Goal: Book appointment/travel/reservation

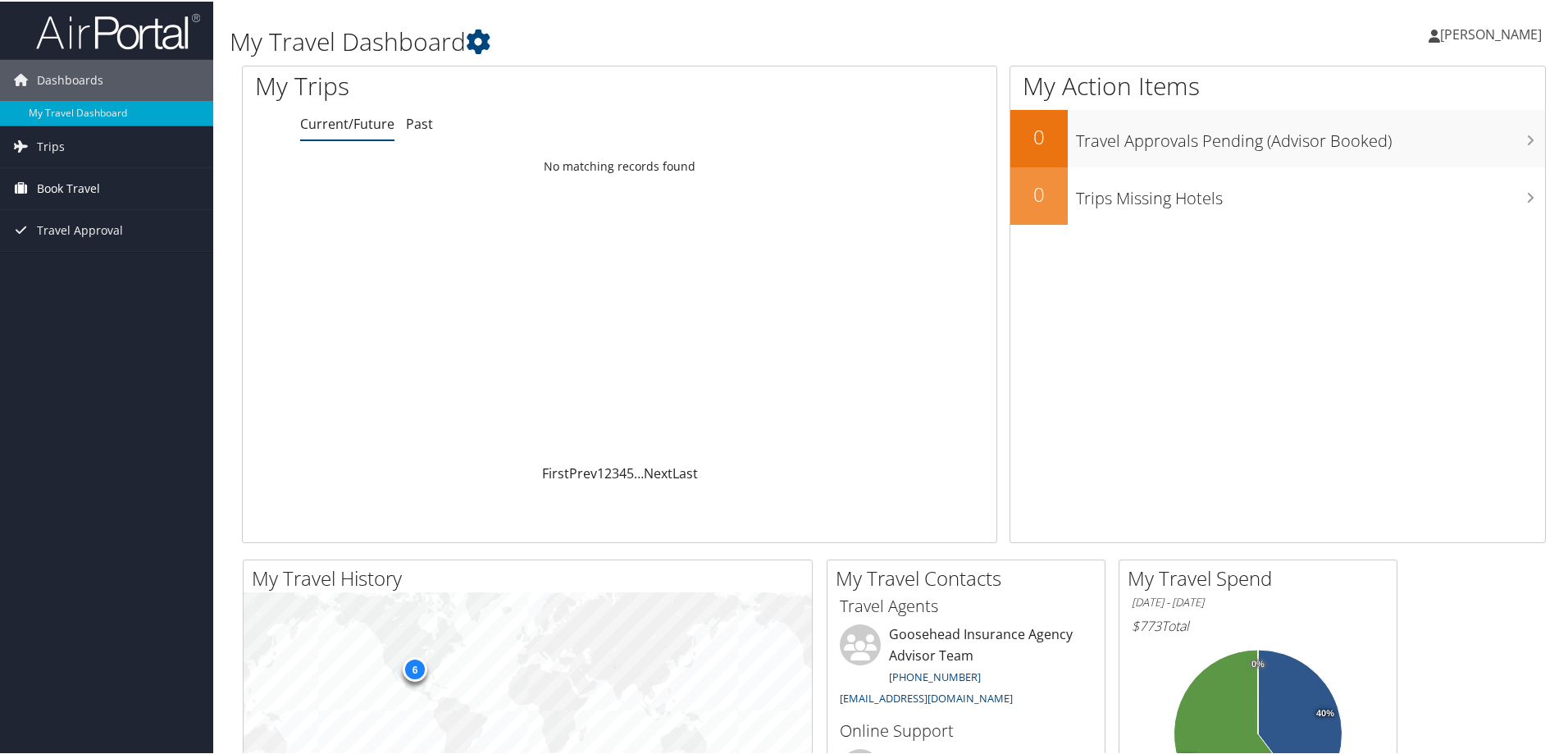
click at [62, 188] on span "Book Travel" at bounding box center [69, 187] width 63 height 41
click at [62, 264] on link "Book/Manage Online Trips" at bounding box center [106, 268] width 213 height 25
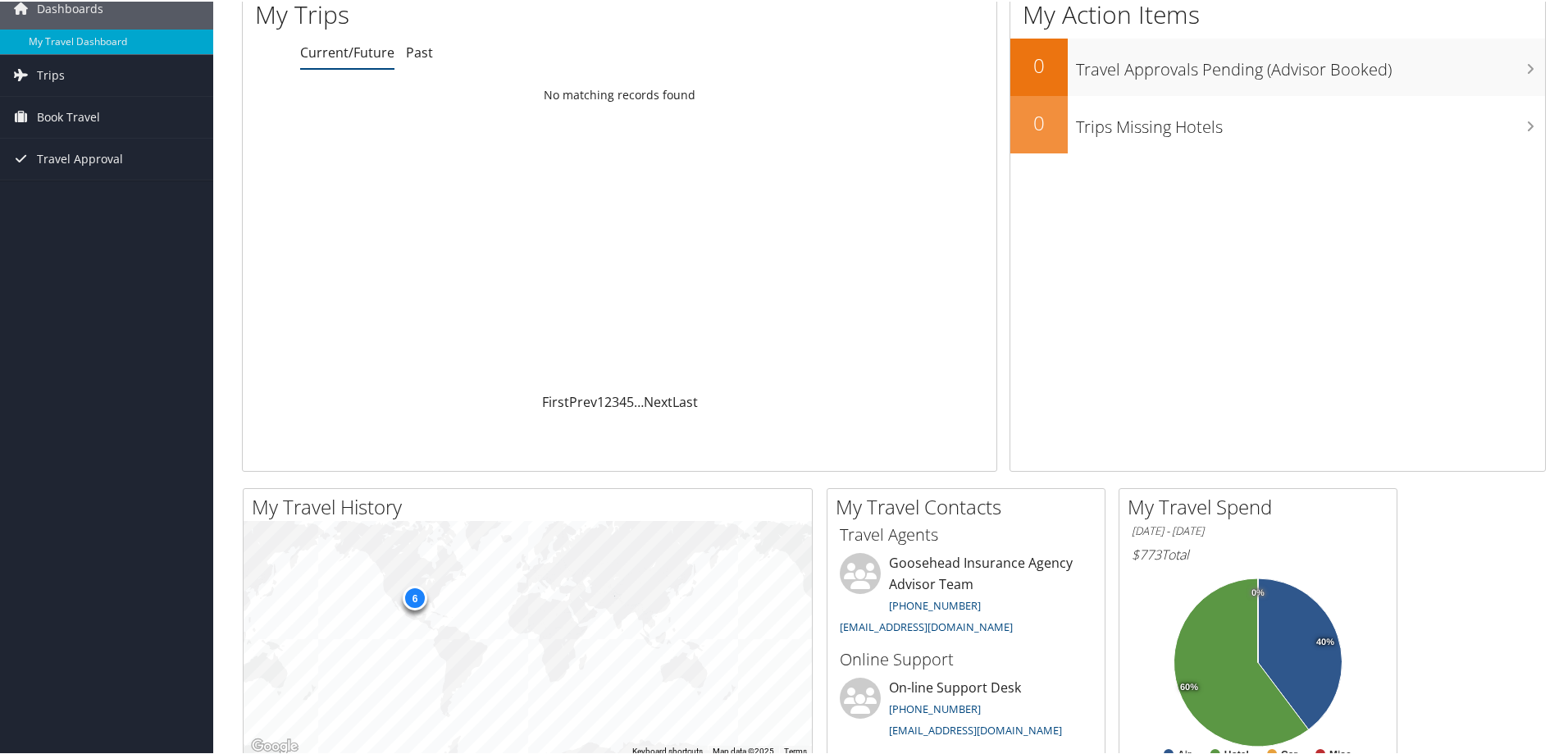
scroll to position [82, 0]
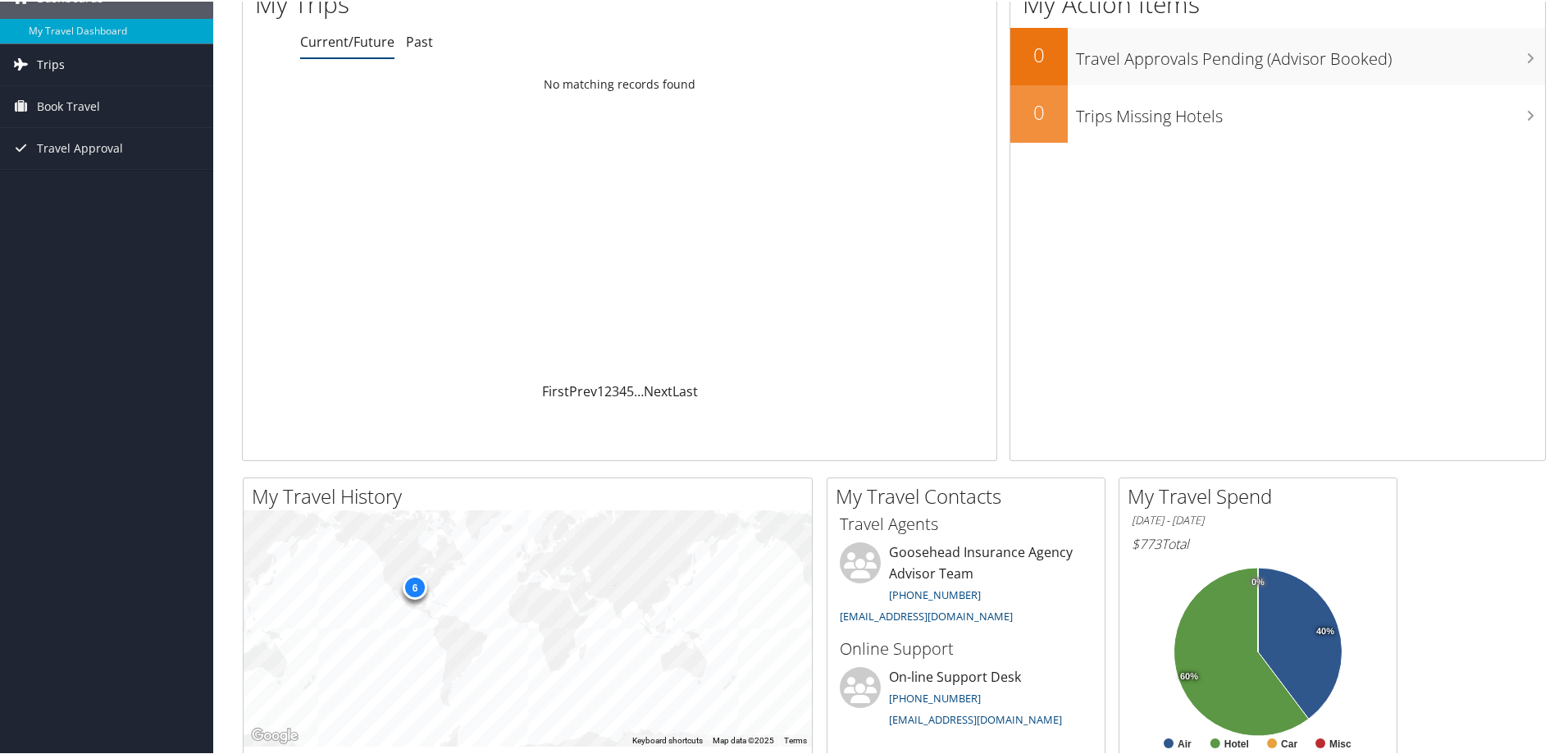
click at [85, 70] on link "Trips" at bounding box center [106, 63] width 213 height 41
